Goal: Check status: Check status

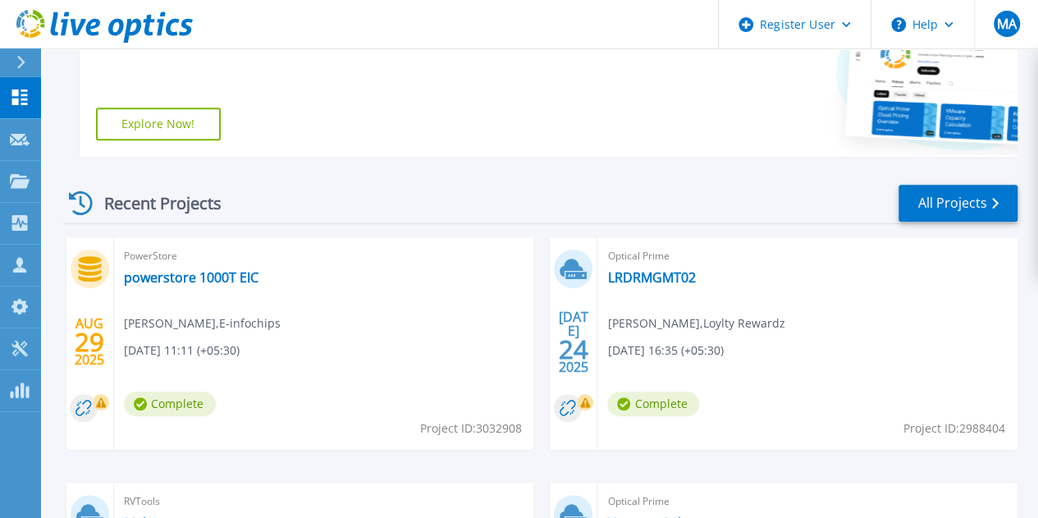
scroll to position [409, 0]
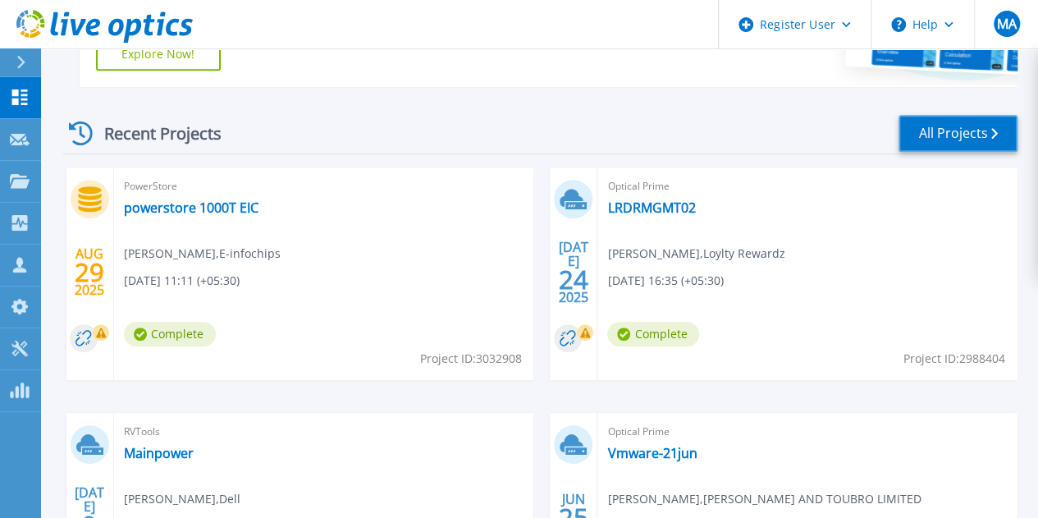
click at [991, 124] on link "All Projects" at bounding box center [958, 133] width 119 height 37
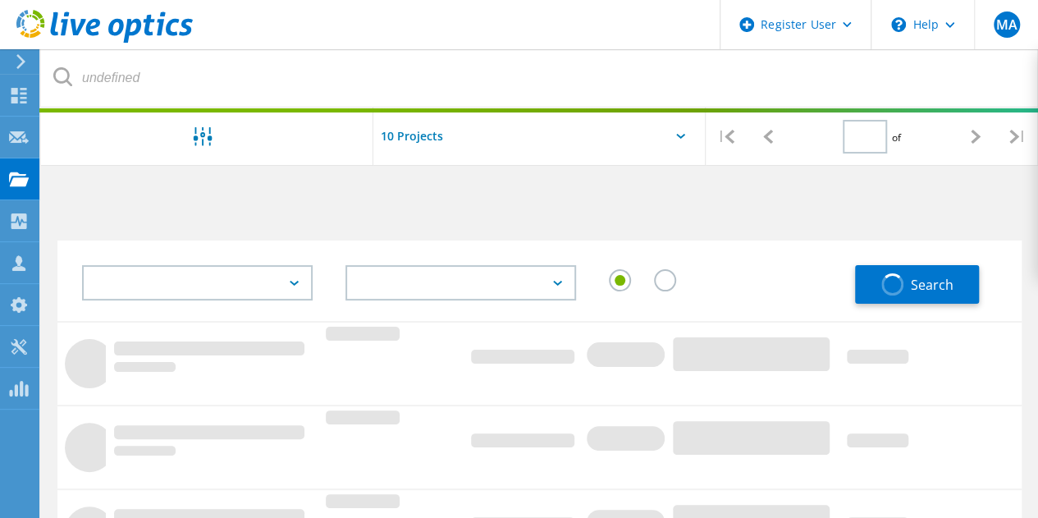
type input "6"
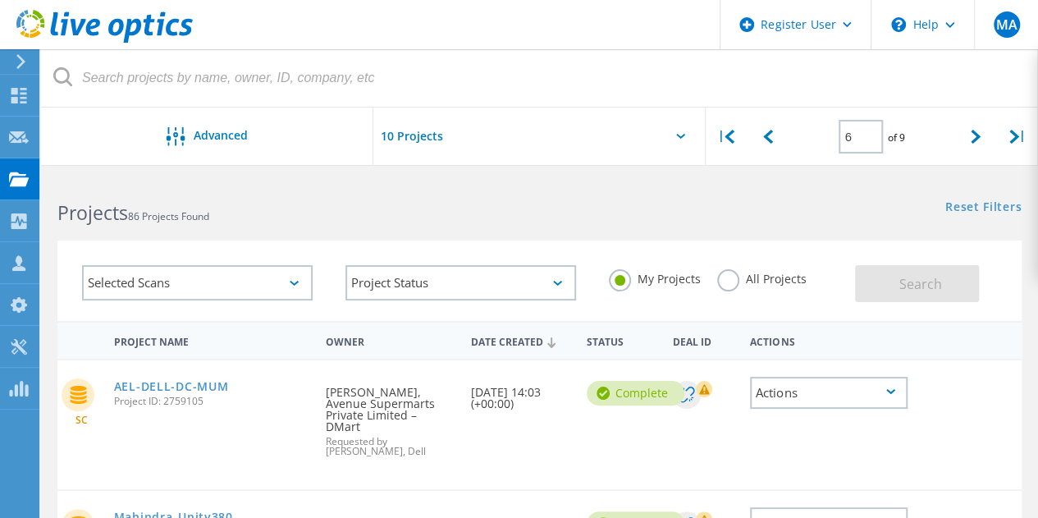
scroll to position [69, 0]
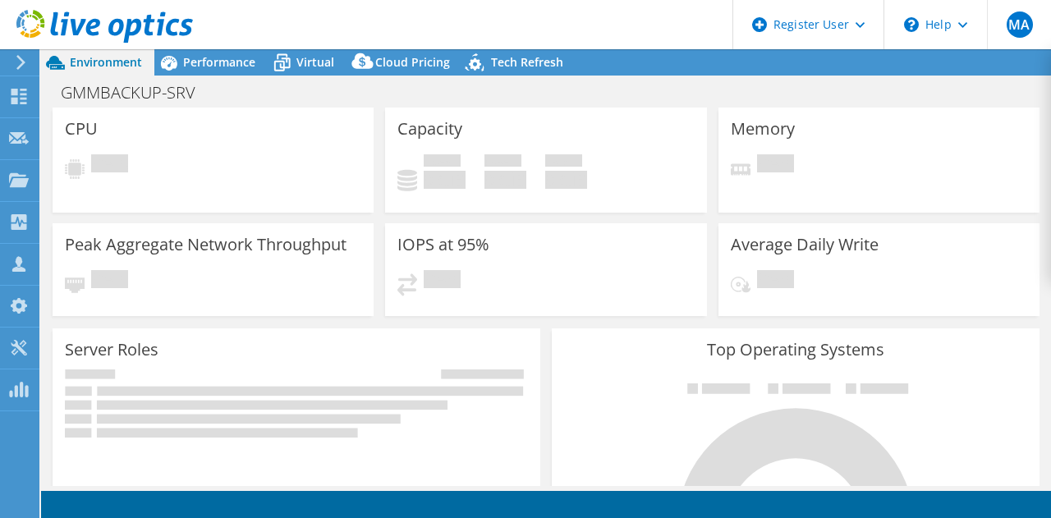
select select "USD"
select select "Mumbai"
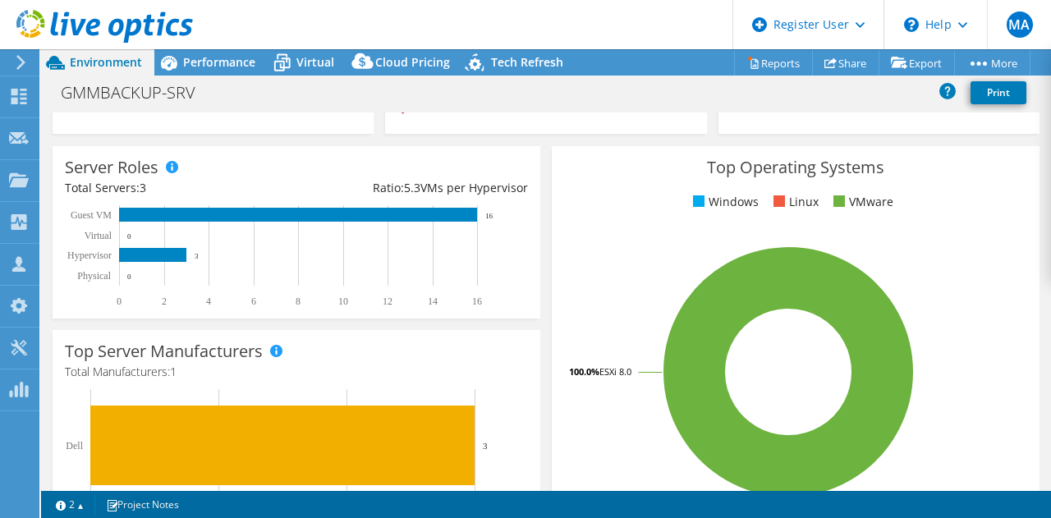
scroll to position [30, 0]
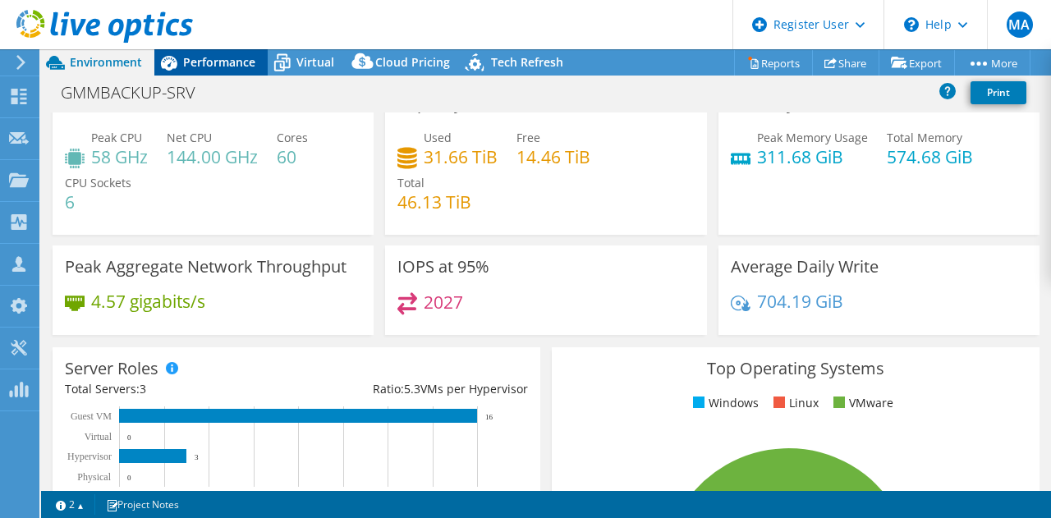
click at [238, 63] on span "Performance" at bounding box center [219, 62] width 72 height 16
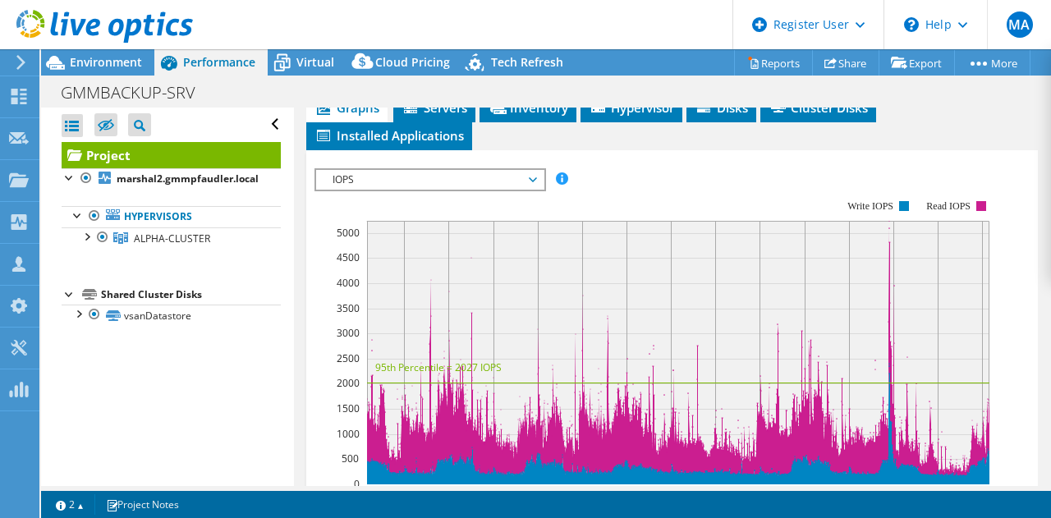
scroll to position [447, 0]
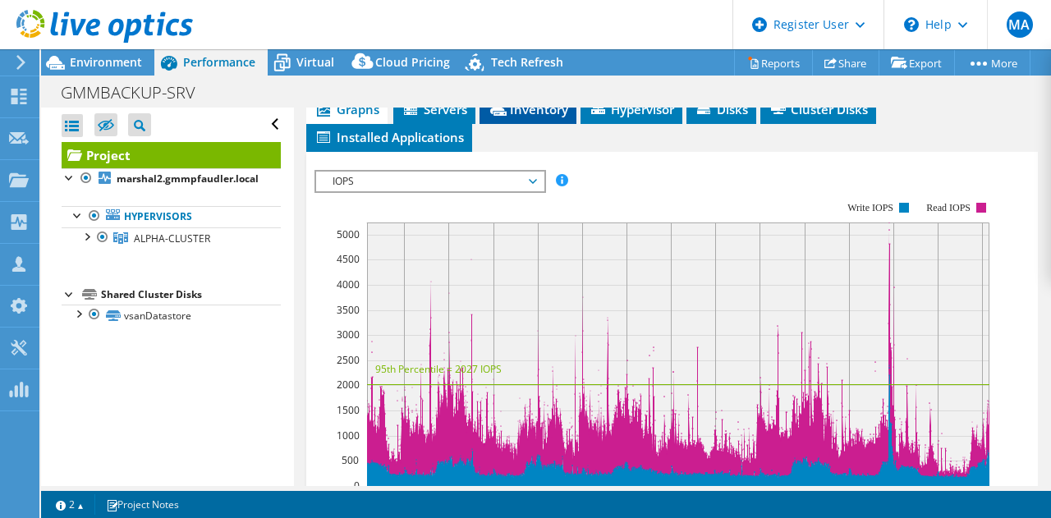
click at [532, 124] on li "Inventory" at bounding box center [527, 110] width 97 height 28
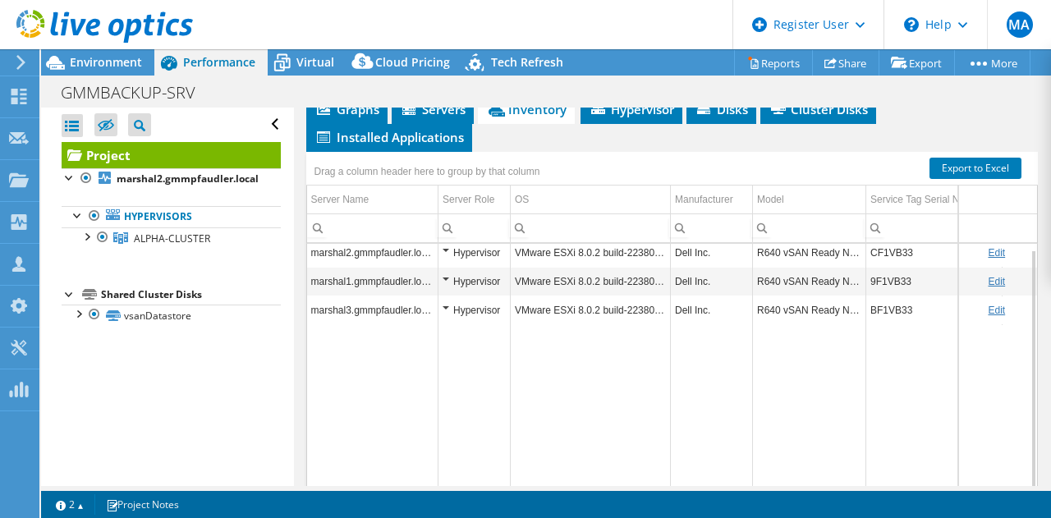
scroll to position [6, 0]
